Goal: Information Seeking & Learning: Learn about a topic

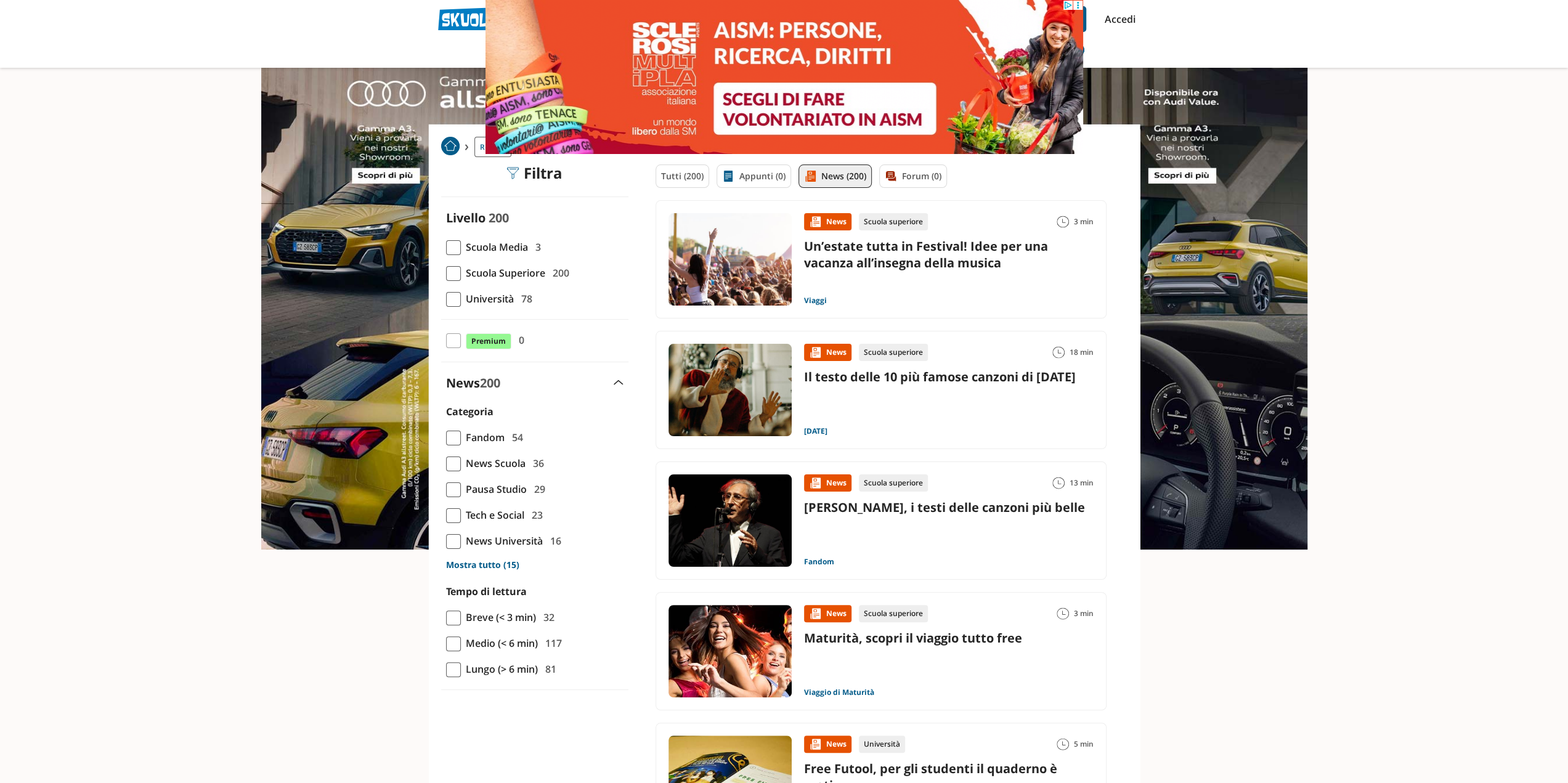
click at [627, 370] on div "Livello 200 Scuola Media 3 Scuola Superiore 200 Università 78 Premium 0" at bounding box center [535, 449] width 187 height 480
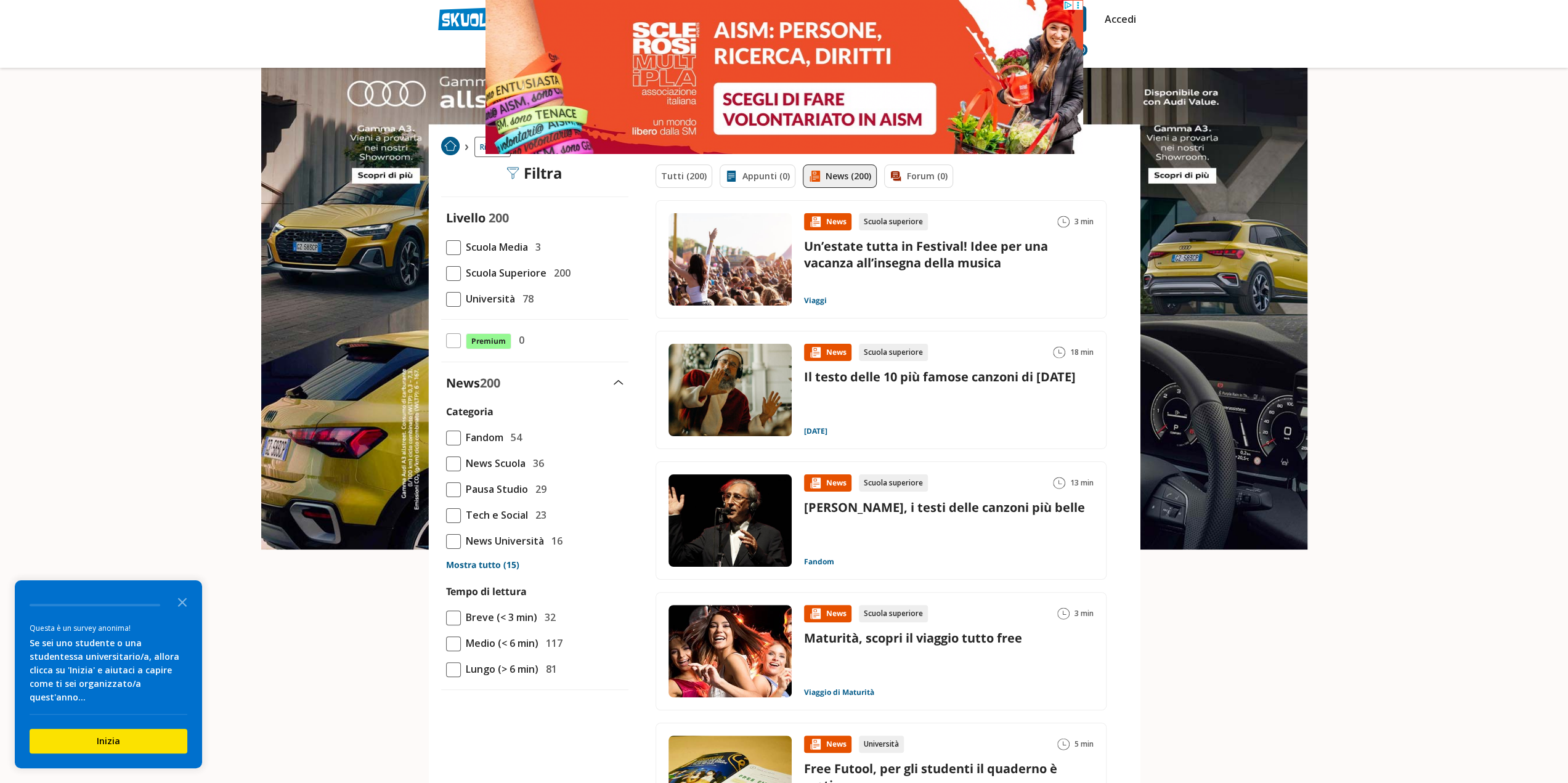
click at [482, 248] on span "Scuola Media" at bounding box center [495, 246] width 67 height 16
click at [446, 247] on input "Scuola Media 3" at bounding box center [446, 247] width 0 height 0
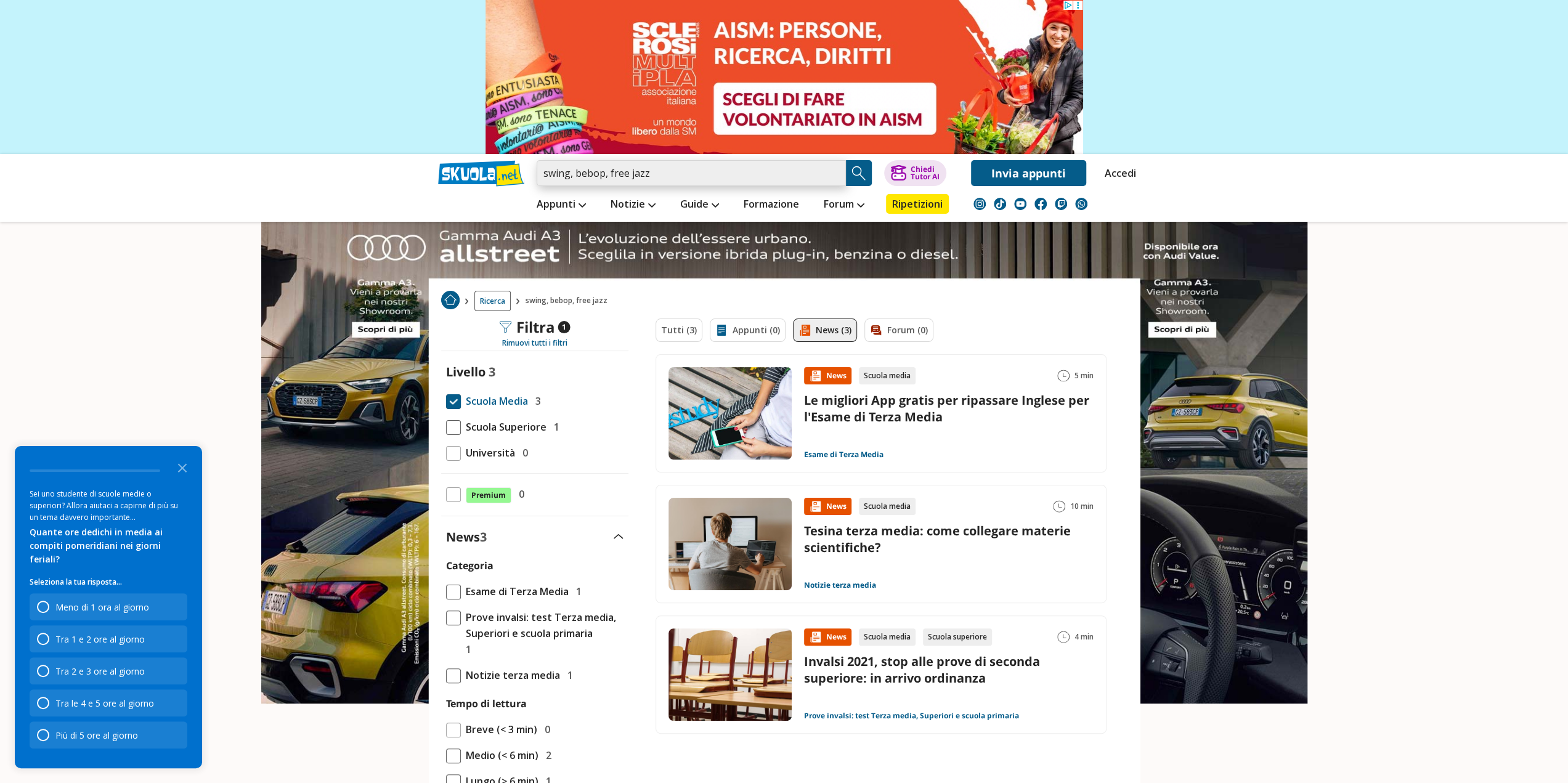
drag, startPoint x: 648, startPoint y: 173, endPoint x: 525, endPoint y: 173, distance: 123.0
click at [525, 173] on div "swing, bebop, free jazz Trova un tutor esperto su questo argomento Chiedi Tutor…" at bounding box center [784, 170] width 711 height 32
